Goal: Communication & Community: Answer question/provide support

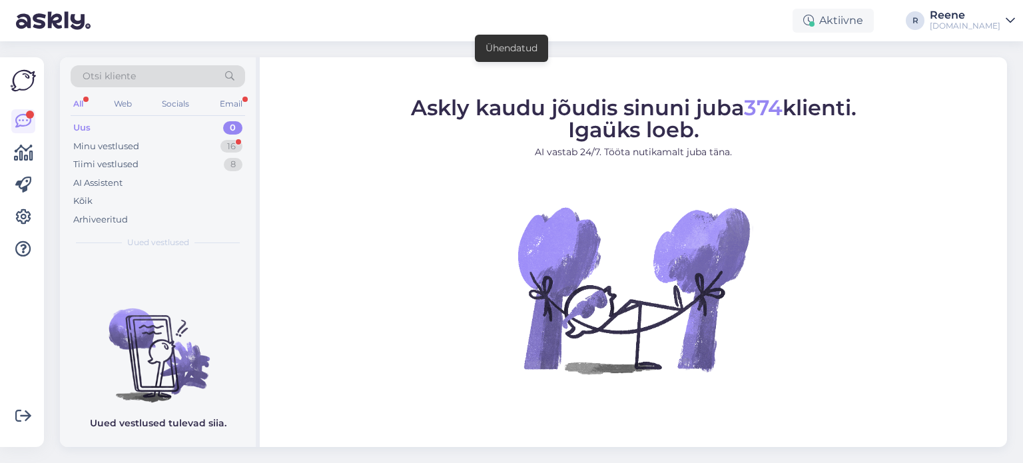
click at [77, 101] on div "All" at bounding box center [78, 103] width 15 height 17
click at [102, 204] on div "Kõik" at bounding box center [158, 201] width 174 height 19
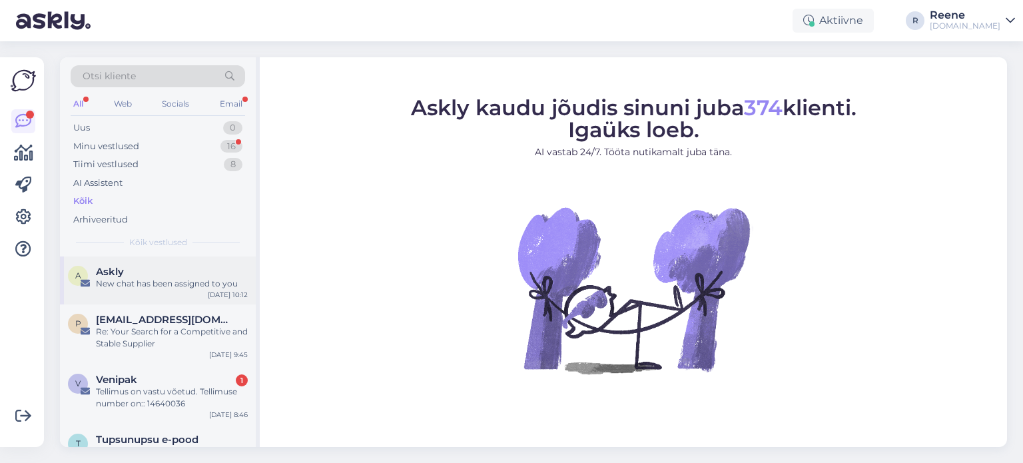
click at [147, 282] on div "New chat has been assigned to you" at bounding box center [172, 284] width 152 height 12
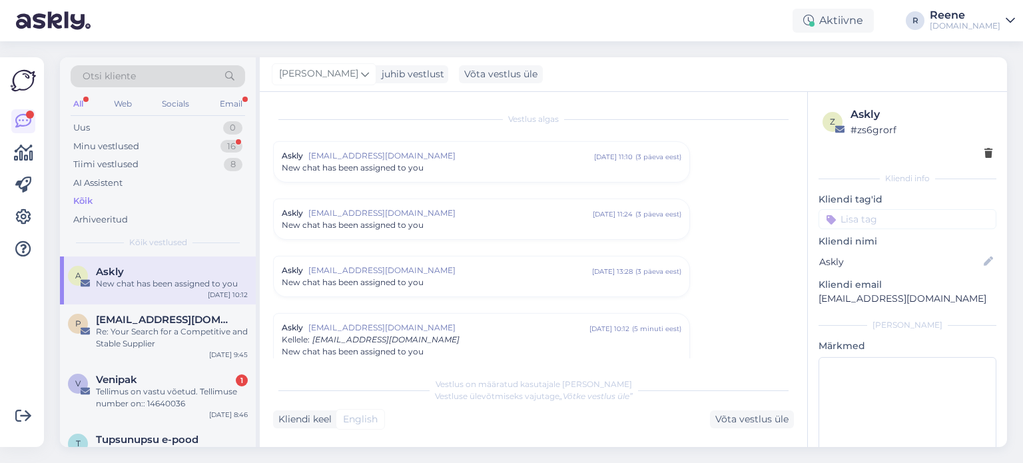
scroll to position [51, 0]
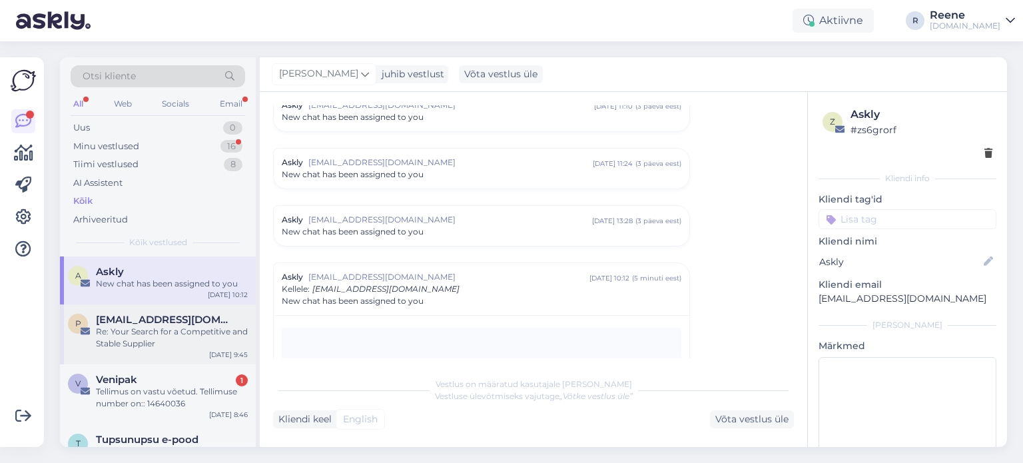
click at [166, 319] on span "[EMAIL_ADDRESS][DOMAIN_NAME]" at bounding box center [165, 320] width 138 height 12
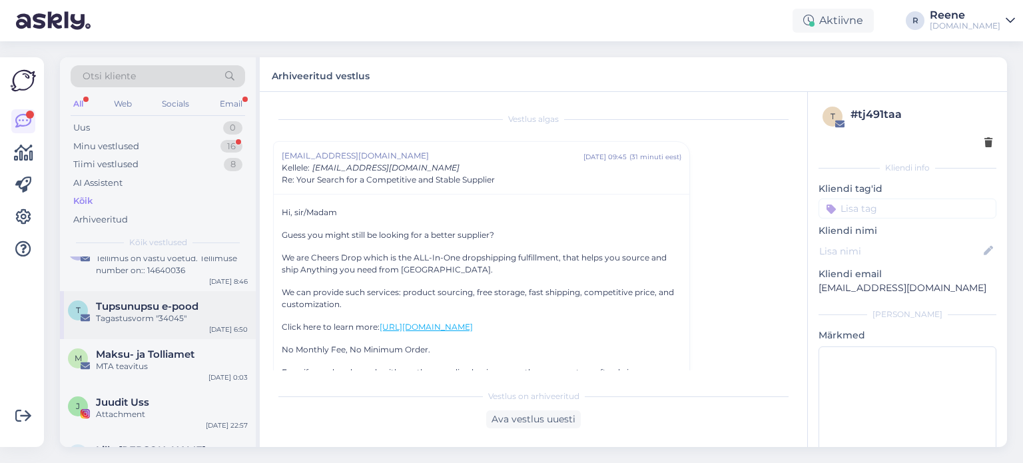
scroll to position [0, 0]
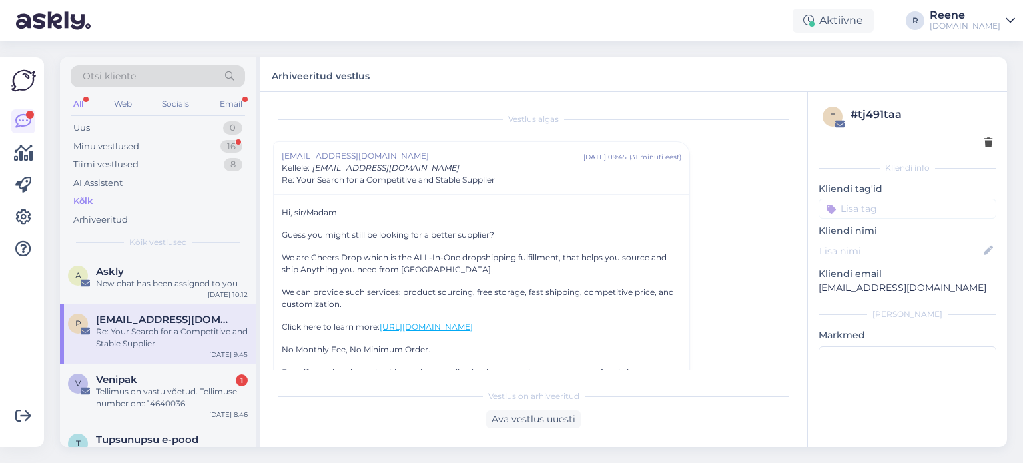
click at [77, 103] on div "All" at bounding box center [78, 103] width 15 height 17
click at [88, 199] on div "Kõik" at bounding box center [82, 200] width 19 height 13
click at [229, 99] on div "Email" at bounding box center [231, 103] width 28 height 17
click at [85, 100] on div "All" at bounding box center [78, 103] width 15 height 17
click at [88, 201] on div "Kõik" at bounding box center [82, 200] width 19 height 13
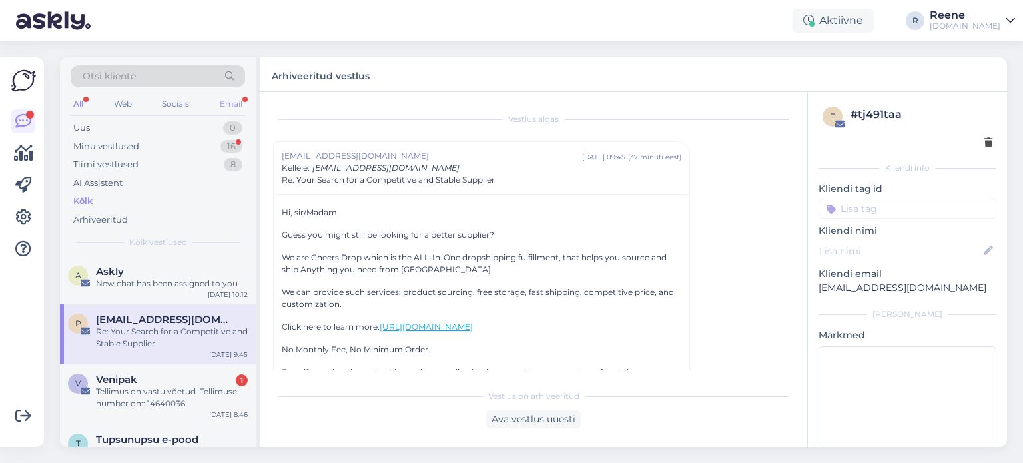
click at [233, 106] on div "Email" at bounding box center [231, 103] width 28 height 17
click at [82, 95] on div "All" at bounding box center [78, 103] width 15 height 17
click at [85, 206] on div "Kõik" at bounding box center [82, 200] width 19 height 13
click at [154, 278] on div "New chat has been assigned to you" at bounding box center [172, 284] width 152 height 12
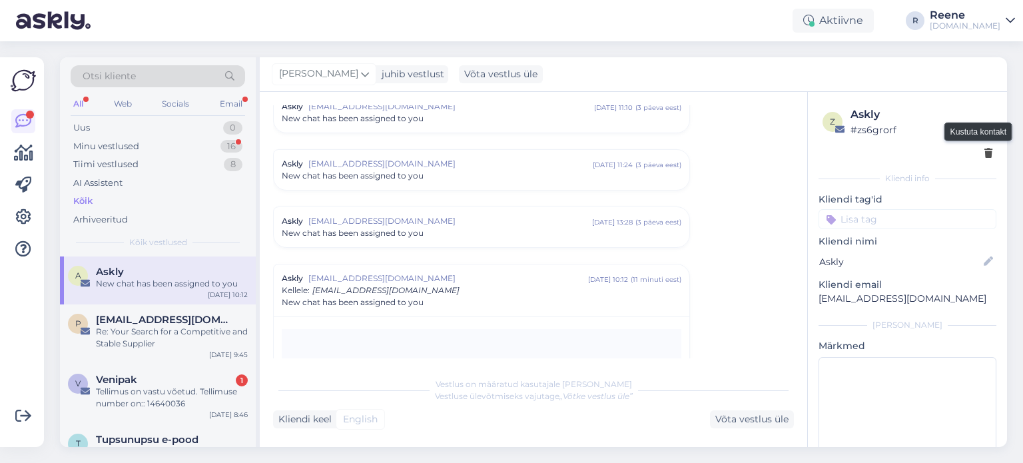
click at [984, 156] on icon at bounding box center [988, 153] width 8 height 9
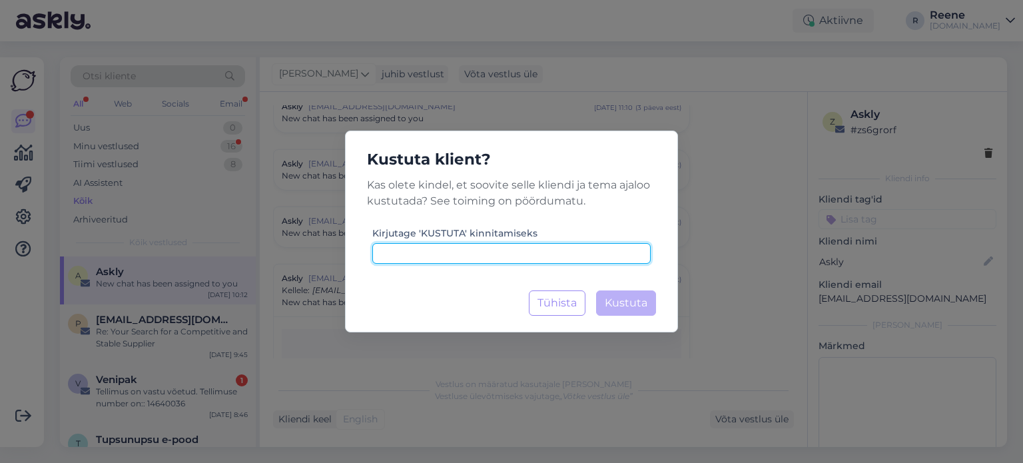
click at [473, 257] on input at bounding box center [511, 253] width 278 height 21
type input "kustuta"
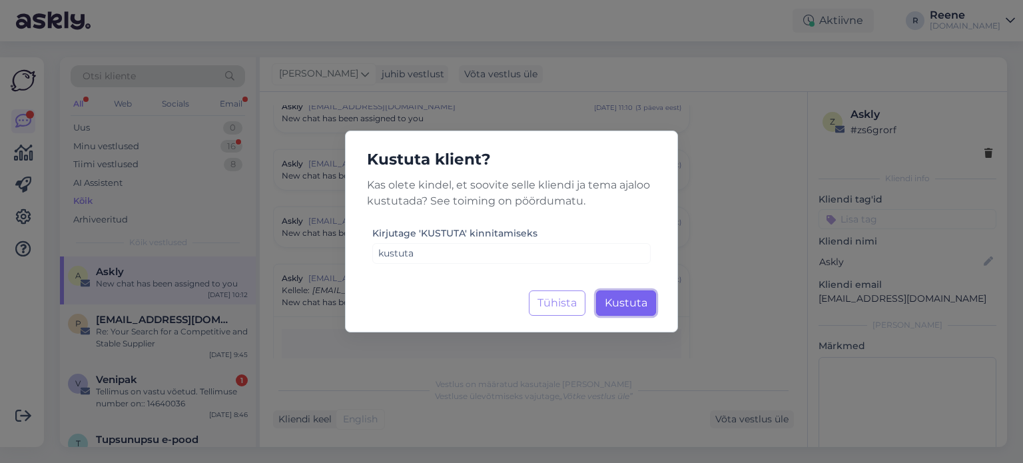
click at [639, 298] on span "Kustuta" at bounding box center [626, 302] width 43 height 13
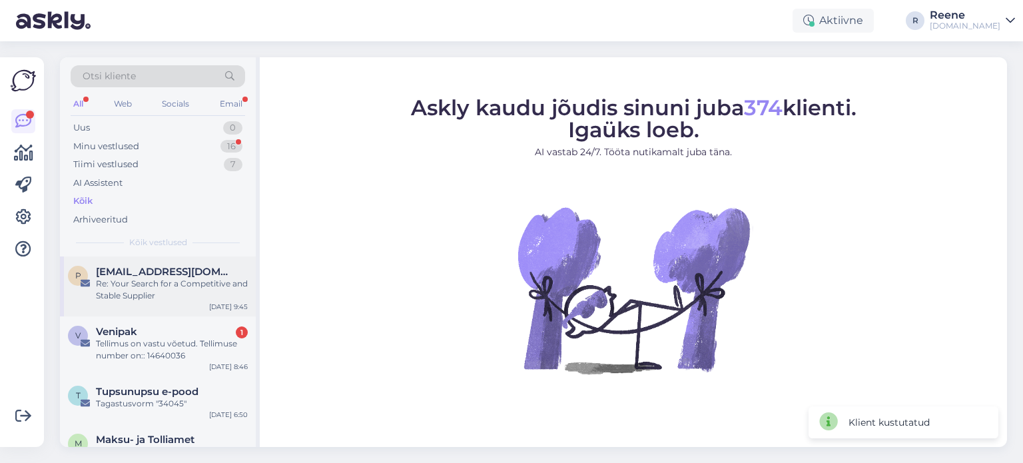
click at [142, 284] on div "Re: Your Search for a Competitive and Stable Supplier" at bounding box center [172, 290] width 152 height 24
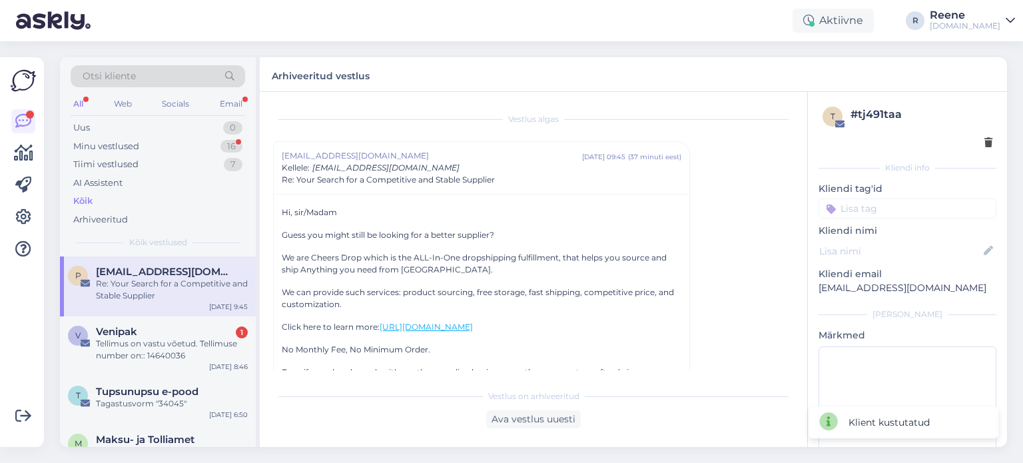
scroll to position [36, 0]
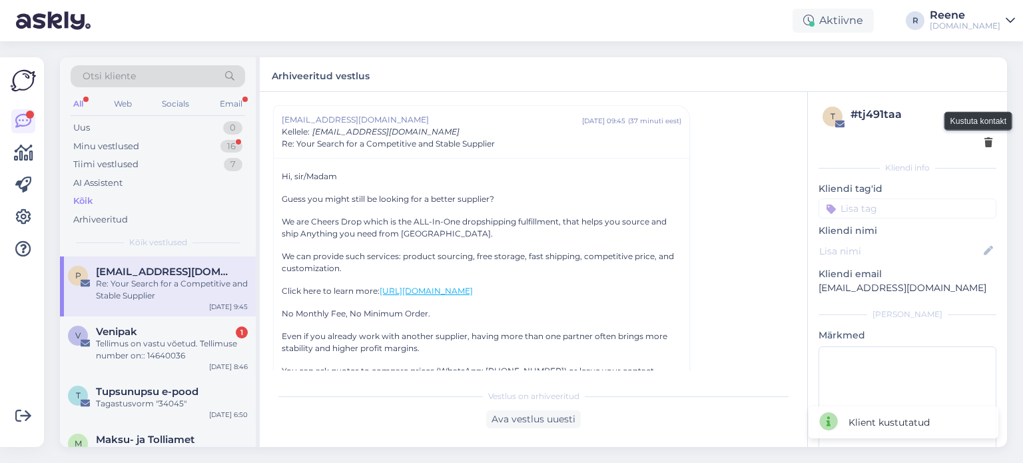
click at [984, 142] on icon at bounding box center [988, 142] width 8 height 9
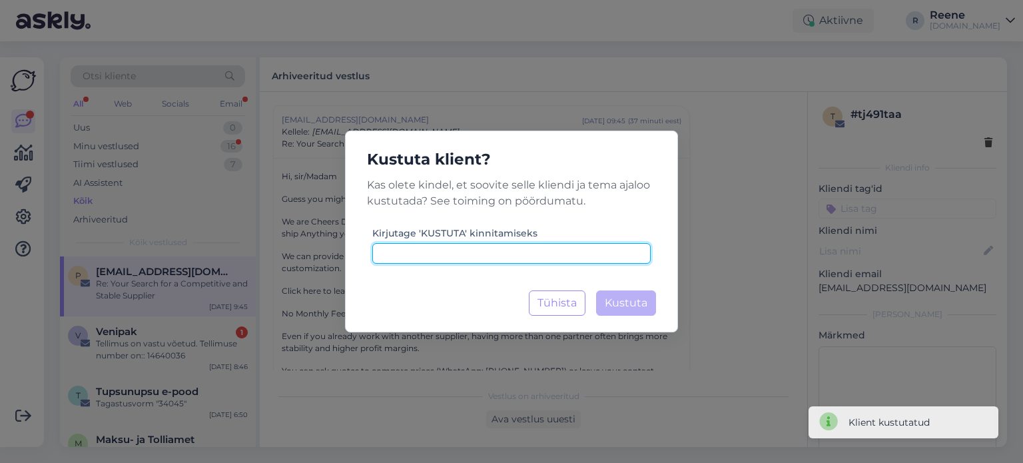
click at [551, 250] on input at bounding box center [511, 253] width 278 height 21
paste input "kustuta"
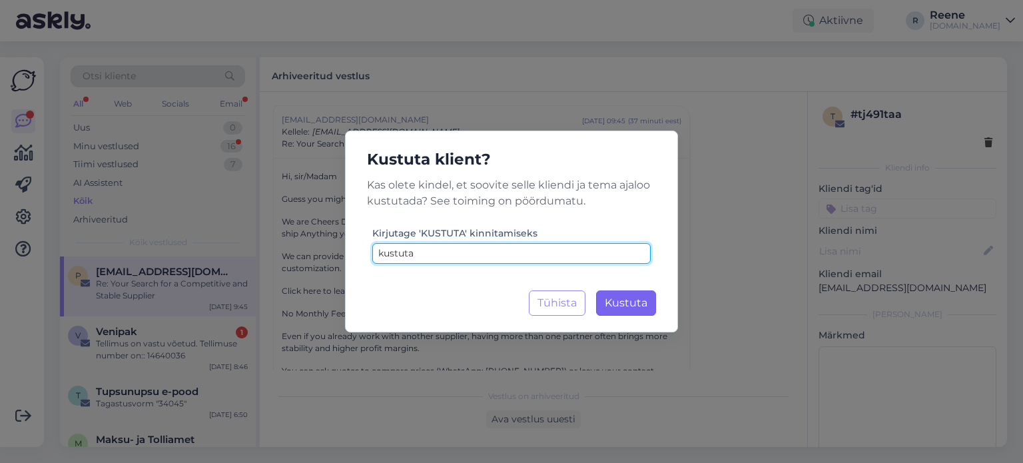
type input "kustuta"
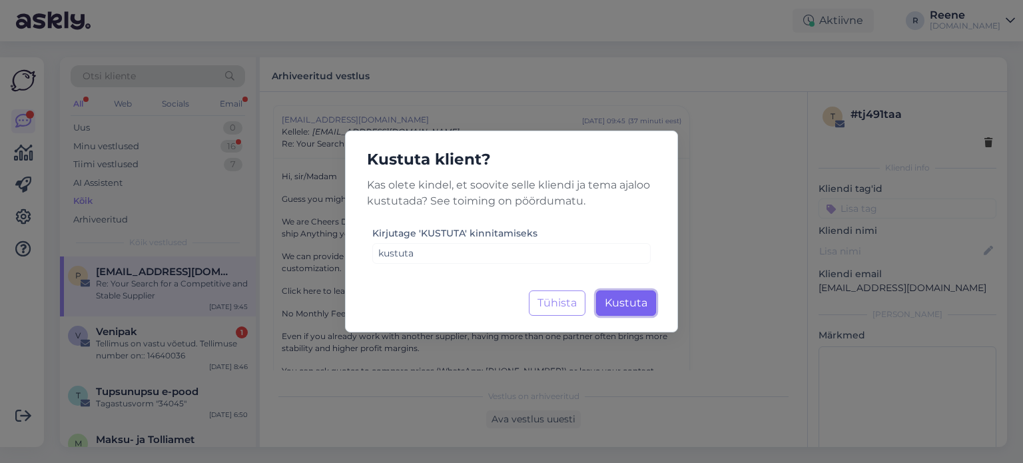
click at [613, 302] on span "Kustuta" at bounding box center [626, 302] width 43 height 13
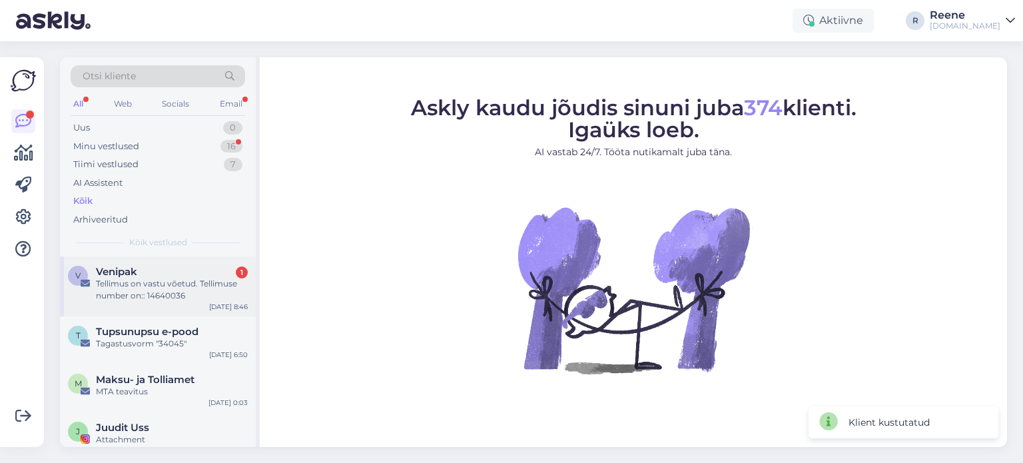
click at [157, 292] on div "Tellimus on vastu võetud. Tellimuse number on:: 14640036" at bounding box center [172, 290] width 152 height 24
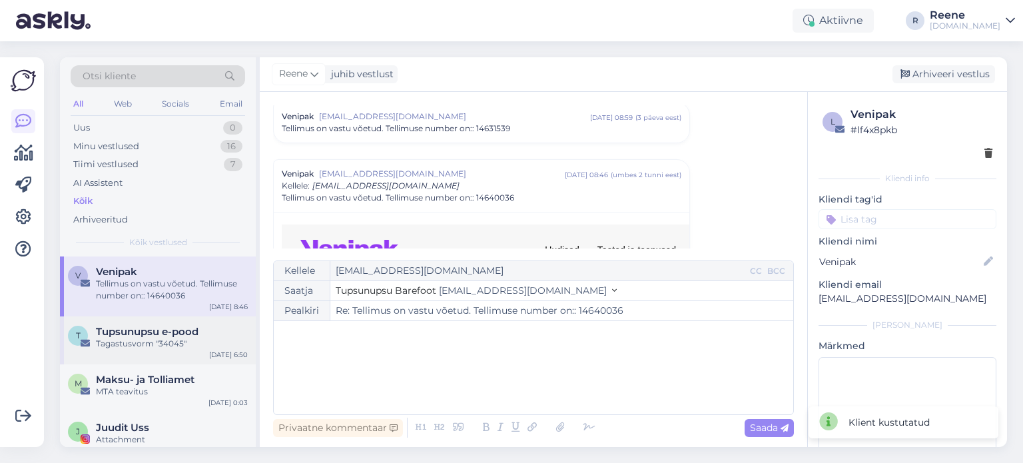
click at [146, 331] on span "Tupsunupsu e-pood" at bounding box center [147, 332] width 103 height 12
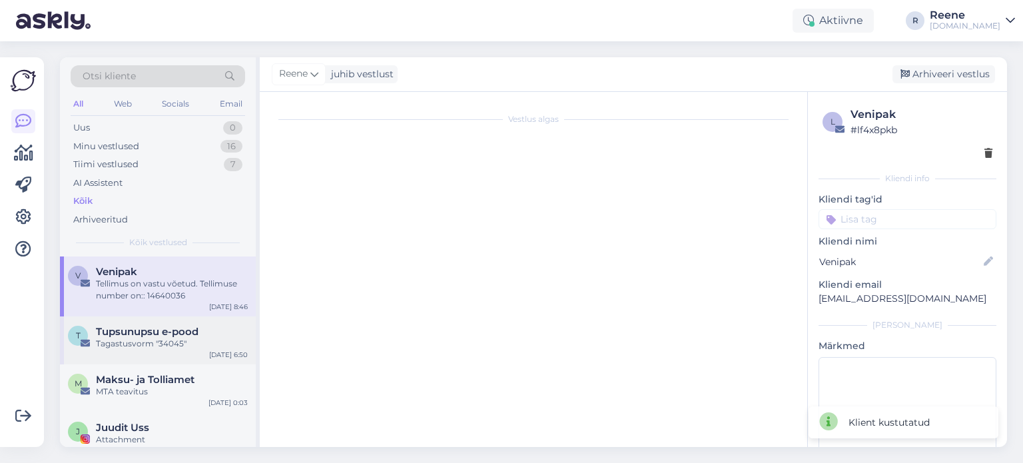
scroll to position [3407, 0]
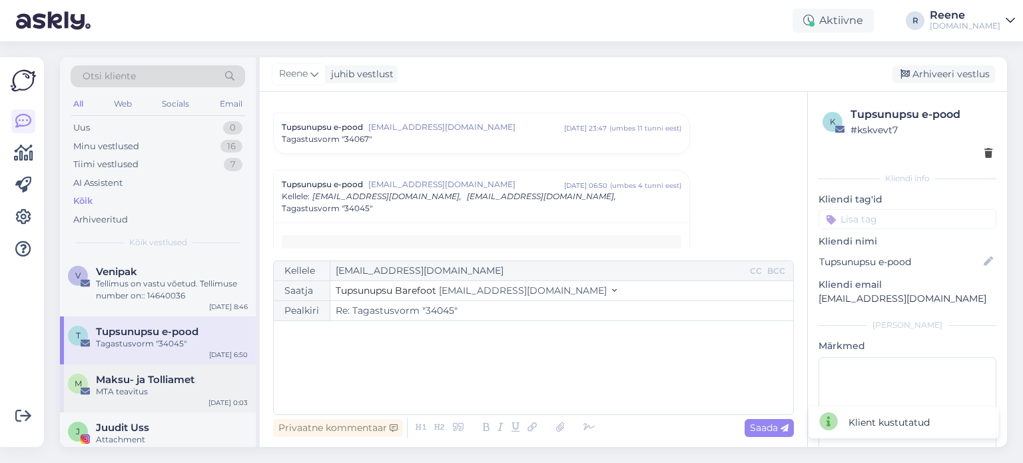
click at [133, 382] on span "Maksu- ja Tolliamet" at bounding box center [145, 380] width 99 height 12
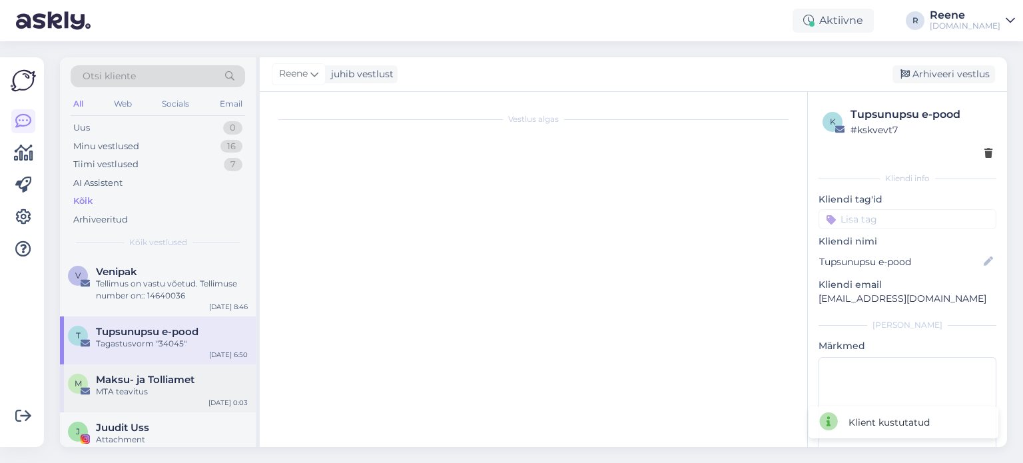
scroll to position [0, 0]
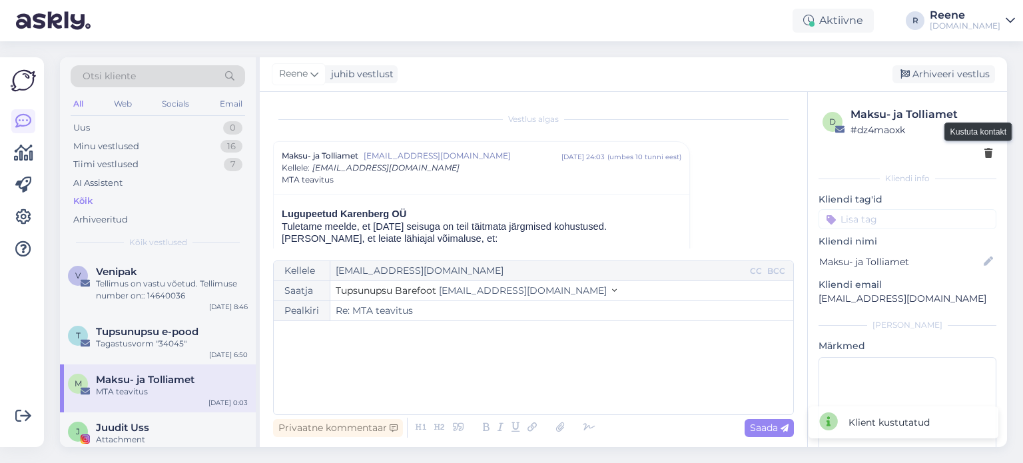
click at [984, 149] on icon at bounding box center [988, 153] width 8 height 9
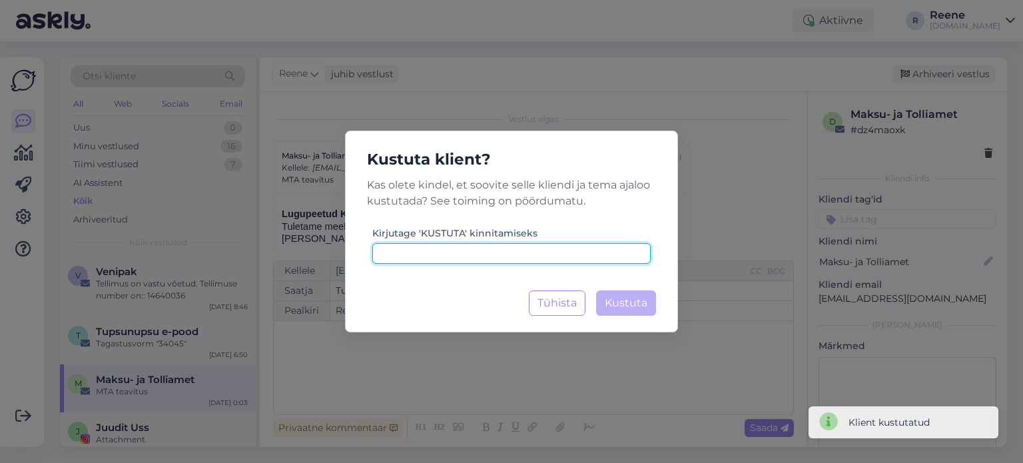
click at [485, 252] on input at bounding box center [511, 253] width 278 height 21
paste input "kustuta"
type input "kustuta"
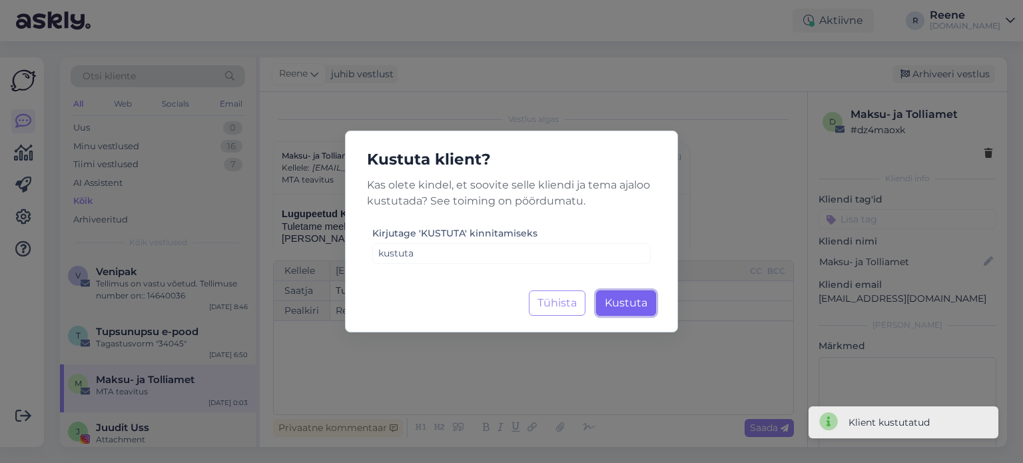
click at [638, 302] on span "Kustuta" at bounding box center [626, 302] width 43 height 13
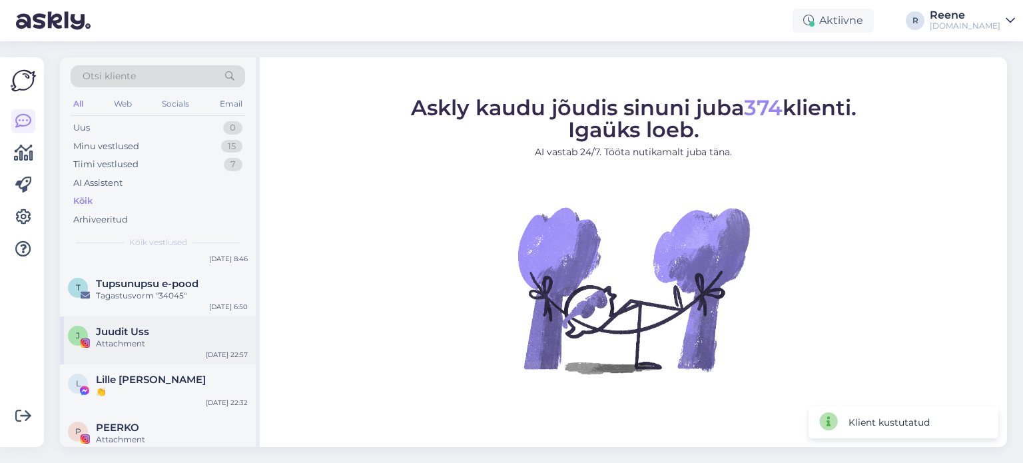
scroll to position [67, 0]
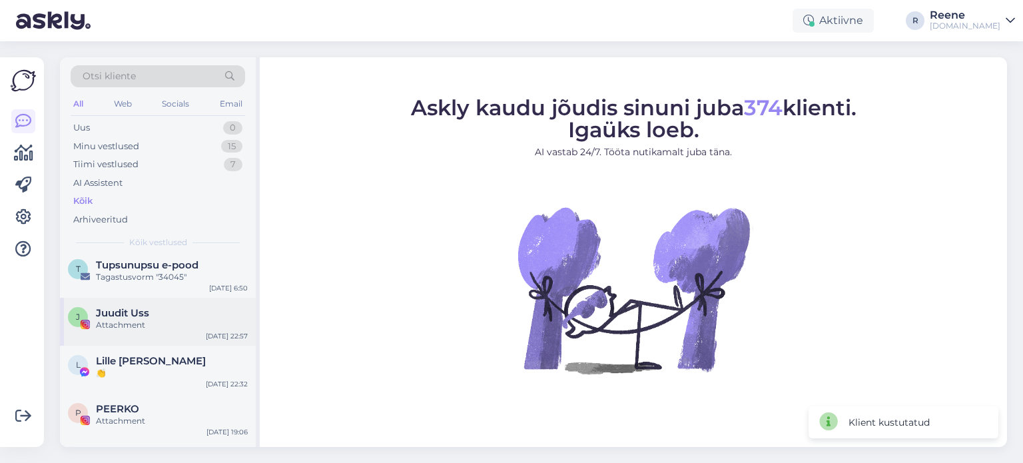
click at [149, 322] on div "Attachment" at bounding box center [172, 325] width 152 height 12
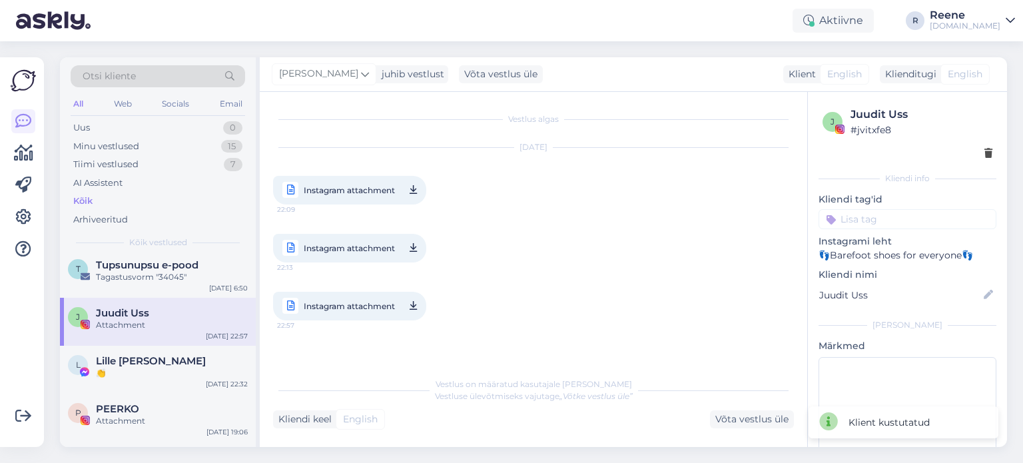
click at [984, 156] on icon at bounding box center [988, 153] width 8 height 9
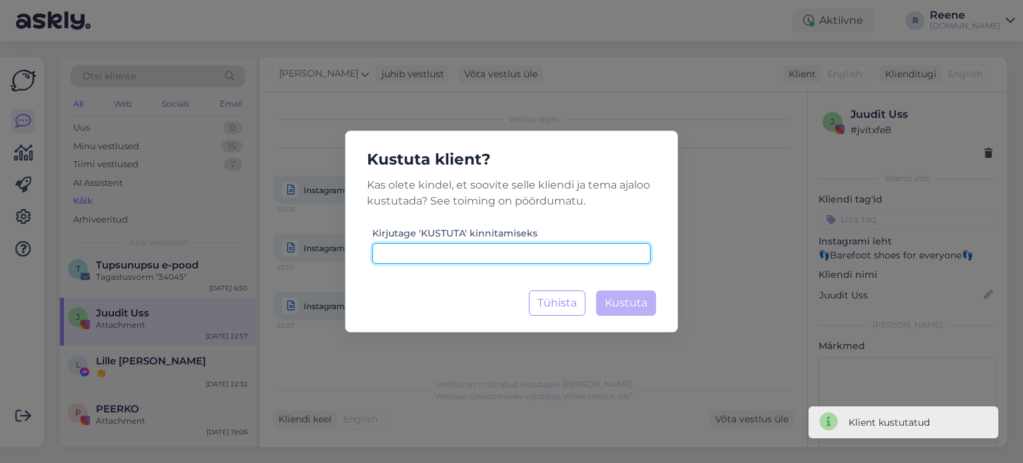
click at [527, 255] on input at bounding box center [511, 253] width 278 height 21
paste input "kustuta"
type input "kustuta"
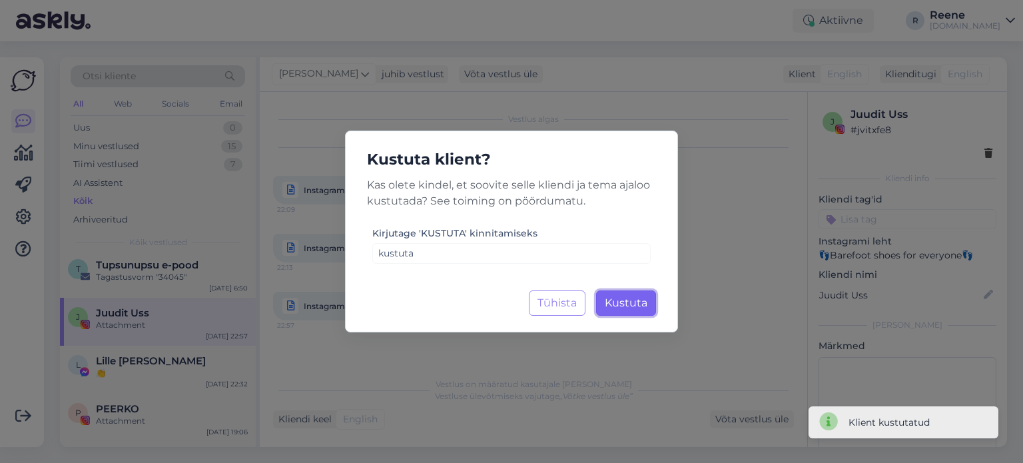
click at [636, 294] on button "Kustuta Laadimine..." at bounding box center [626, 302] width 60 height 25
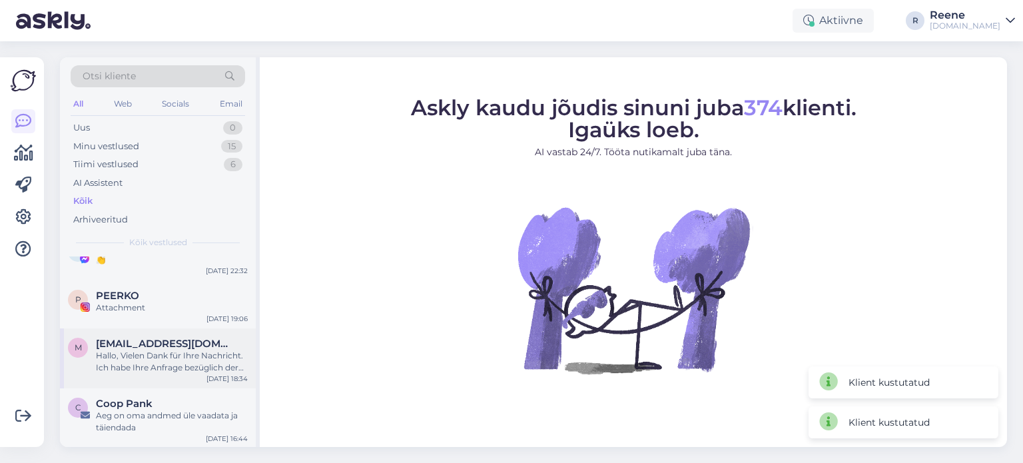
scroll to position [133, 0]
click at [194, 357] on div "Hallo, Vielen Dank für Ihre Nachricht. Ich habe Ihre Anfrage bezüglich der Korr…" at bounding box center [172, 360] width 152 height 24
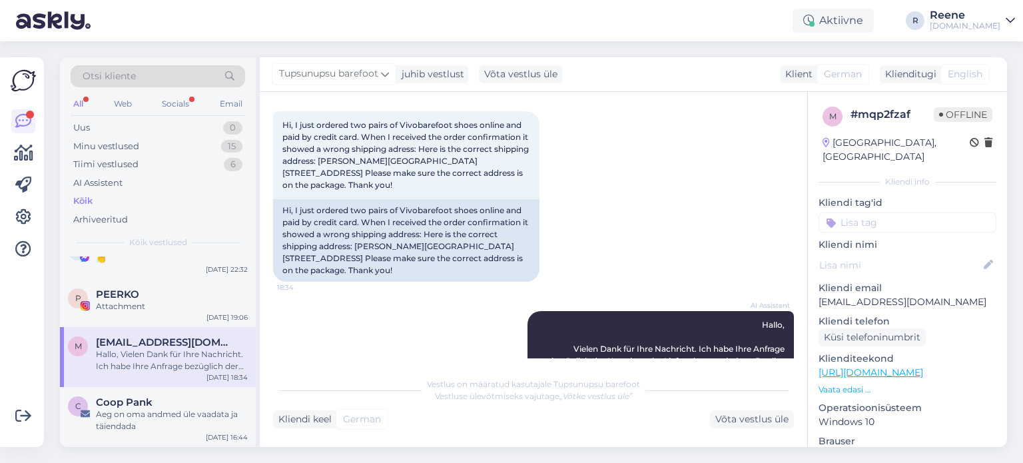
scroll to position [0, 0]
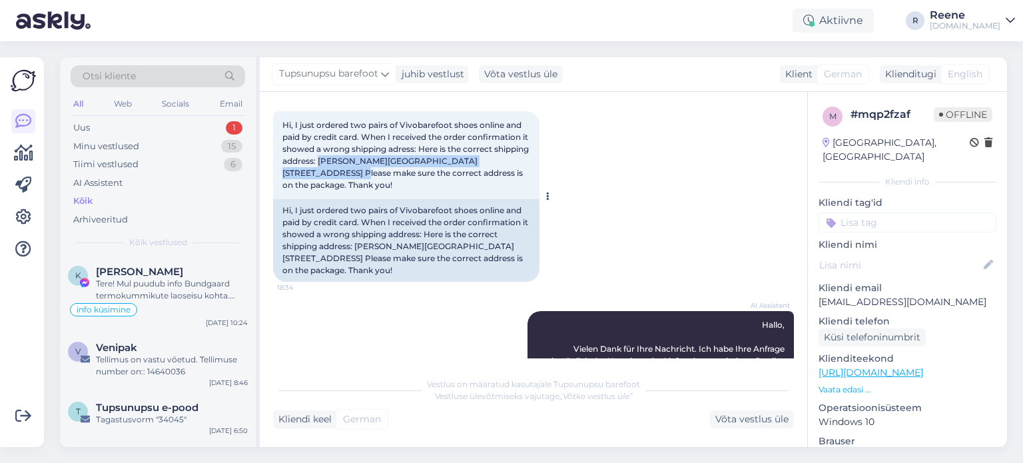
drag, startPoint x: 357, startPoint y: 158, endPoint x: 310, endPoint y: 172, distance: 48.7
click at [310, 172] on span "Hi, I just ordered two pairs of Vivobarefoot shoes online and paid by credit ca…" at bounding box center [406, 155] width 248 height 70
click at [750, 418] on div "Võta vestlus üle" at bounding box center [752, 419] width 84 height 18
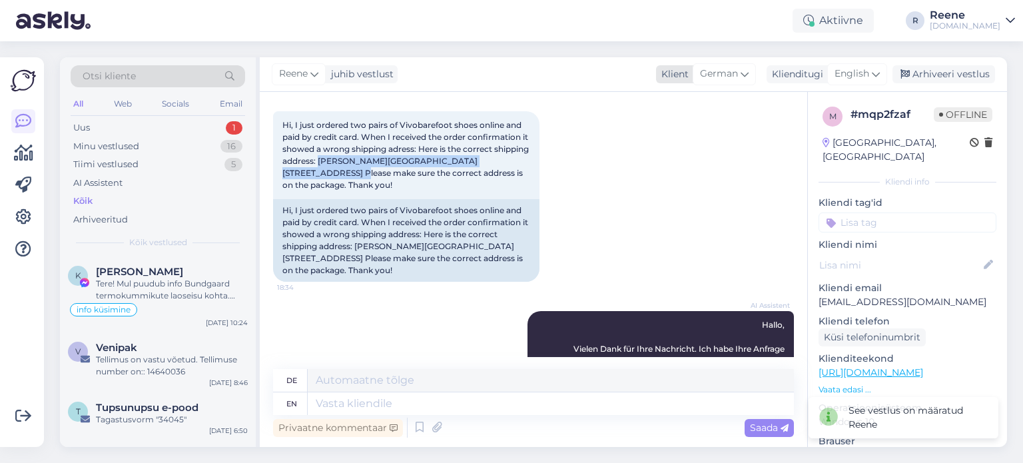
click at [728, 68] on span "German" at bounding box center [719, 74] width 38 height 15
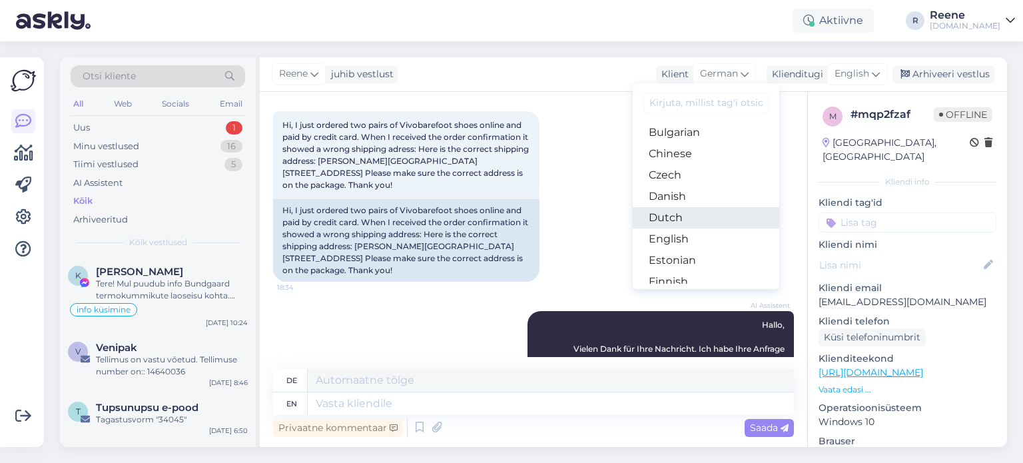
scroll to position [67, 0]
click at [672, 215] on link "English" at bounding box center [706, 215] width 146 height 21
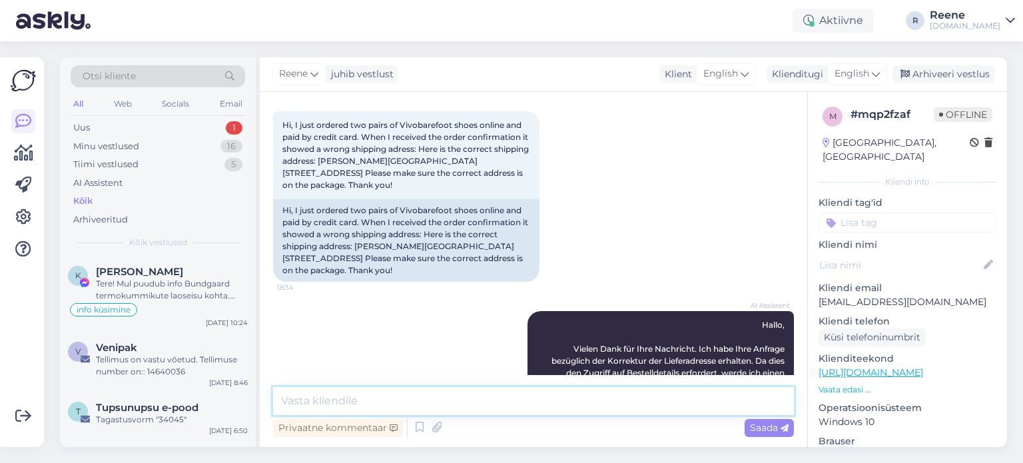
click at [364, 403] on textarea at bounding box center [533, 401] width 521 height 28
type textarea "Hello! We have the same address :)"
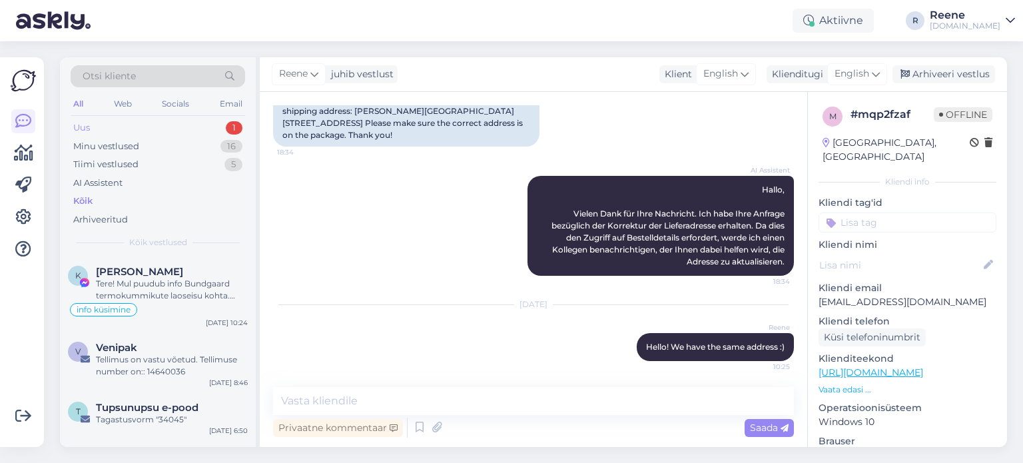
click at [96, 130] on div "Uus 1" at bounding box center [158, 128] width 174 height 19
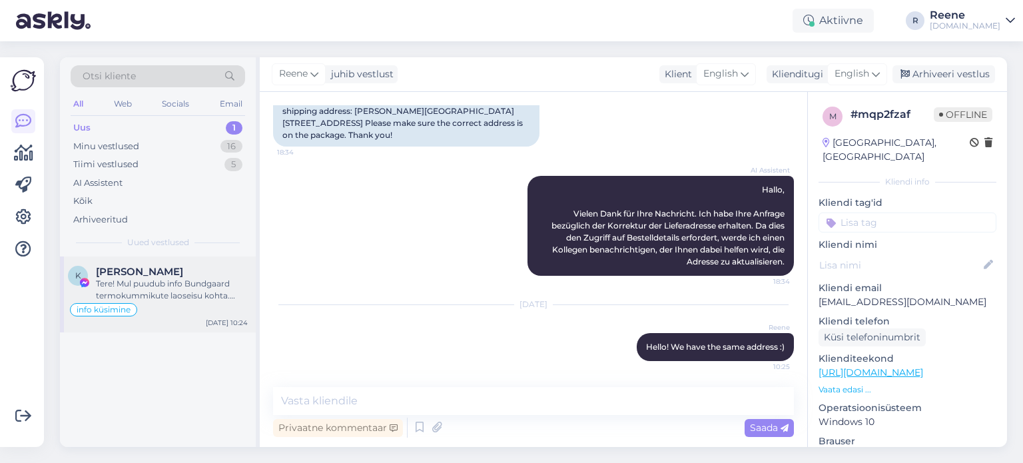
click at [204, 302] on div "info küsimine" at bounding box center [158, 310] width 180 height 16
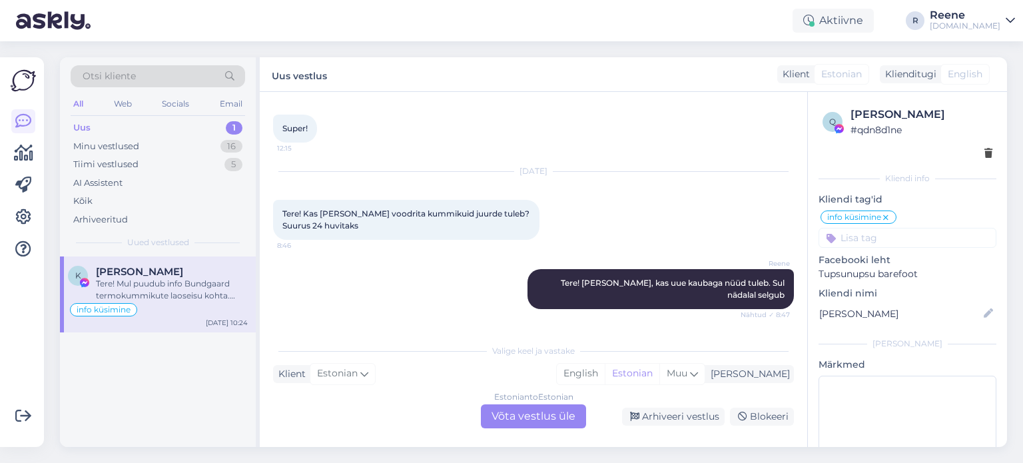
scroll to position [376, 0]
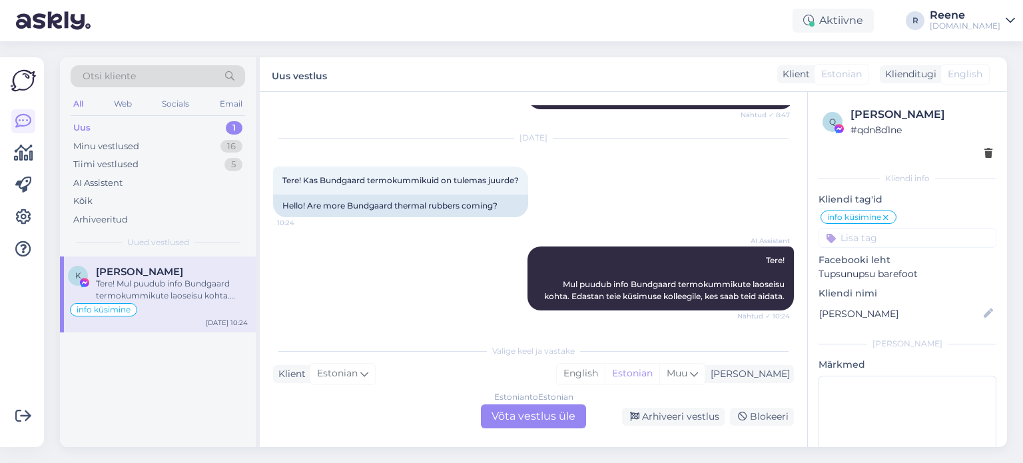
click at [527, 421] on div "Estonian to Estonian Võta vestlus üle" at bounding box center [533, 416] width 105 height 24
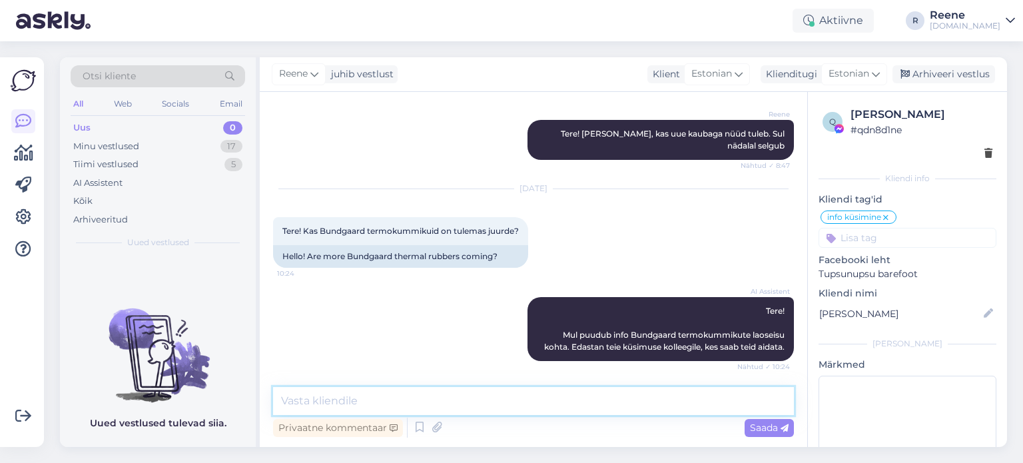
click at [368, 398] on textarea at bounding box center [533, 401] width 521 height 28
type textarea "Tere! Tuleb lähiajal :)"
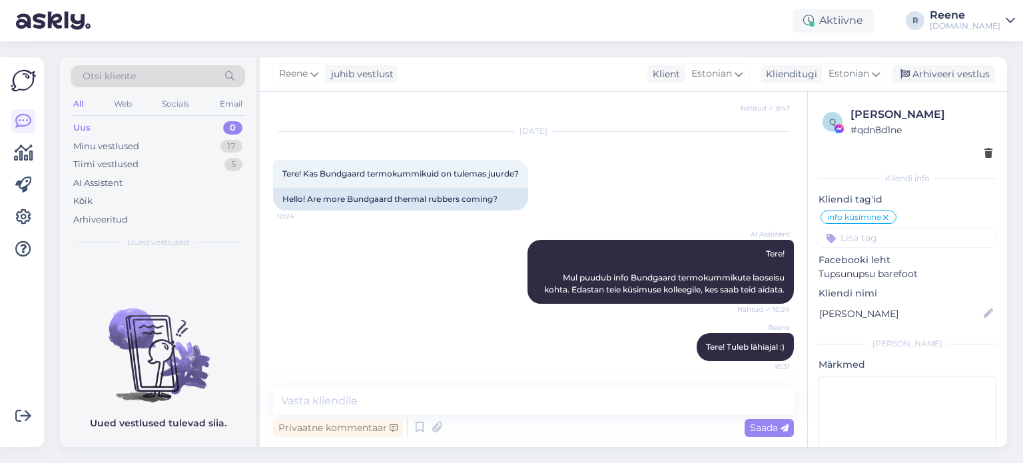
click at [75, 106] on div "All" at bounding box center [78, 103] width 15 height 17
